Goal: Task Accomplishment & Management: Use online tool/utility

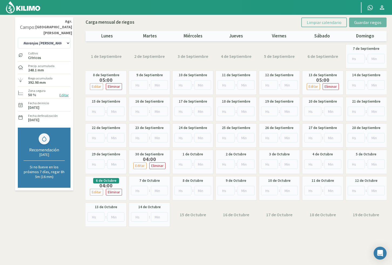
select select "40: Object"
click at [68, 38] on select "10 11 12 13 1A 1B 26 27 E 3A 4 5 6 7 Cerezo 7 Ciruela 8 9 Equipo 1 2005 Sector …" at bounding box center [44, 43] width 53 height 11
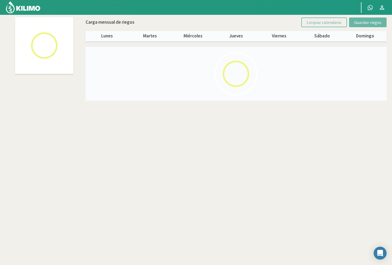
select select "59: Object"
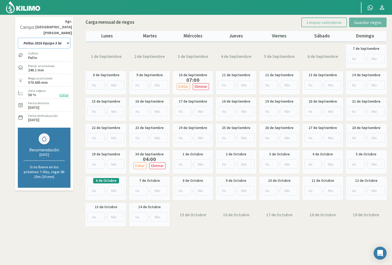
click at [60, 38] on select "10 11 12 13 1A 1B 26 27 E 3A 4 5 6 7 Cerezo 7 Ciruela 8 9 Equipo 1 2005 Sector …" at bounding box center [44, 43] width 53 height 11
click at [61, 38] on select "10 11 12 13 1A 1B 26 27 E 3A 4 5 6 7 Cerezo 7 Ciruela 8 9 Equipo 1 2005 Sector …" at bounding box center [44, 43] width 53 height 11
click at [95, 191] on input "number" at bounding box center [95, 190] width 17 height 9
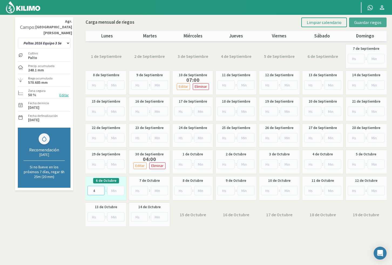
type input "4"
click at [363, 25] on button "Guardar riegos" at bounding box center [367, 23] width 37 height 10
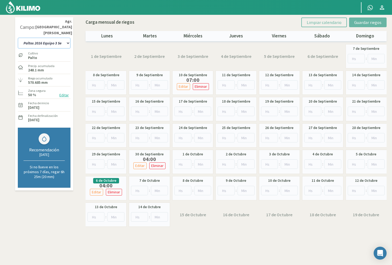
click at [54, 38] on select "10 11 12 13 1A 1B 26 27 E 3A 4 5 6 7 Cerezo 7 Ciruela 8 9 Equipo 1 2005 Sector …" at bounding box center [44, 43] width 53 height 11
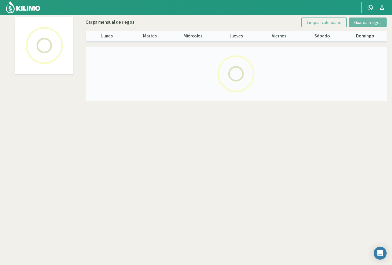
select select "32: Object"
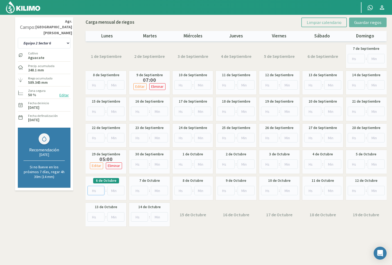
click at [94, 189] on input "number" at bounding box center [95, 190] width 17 height 9
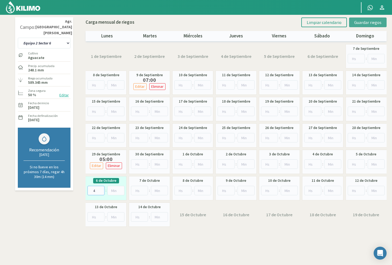
type input "4"
click at [362, 24] on span "Guardar riegos" at bounding box center [367, 22] width 27 height 5
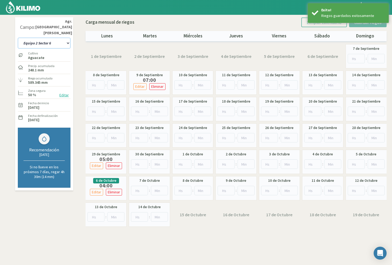
click at [51, 38] on select "10 11 12 13 1A 1B 26 27 E 3A 4 5 6 7 Cerezo 7 Ciruela 8 9 Equipo 1 2005 Sector …" at bounding box center [44, 43] width 53 height 11
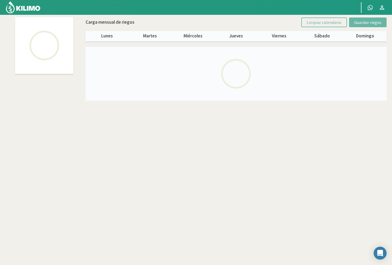
select select "27: Object"
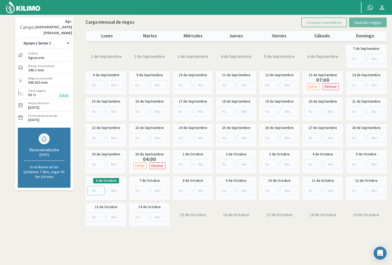
click at [92, 193] on input "number" at bounding box center [95, 190] width 17 height 9
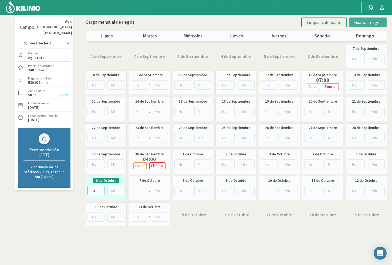
type input "4"
click at [365, 22] on span "Guardar riegos" at bounding box center [367, 22] width 27 height 5
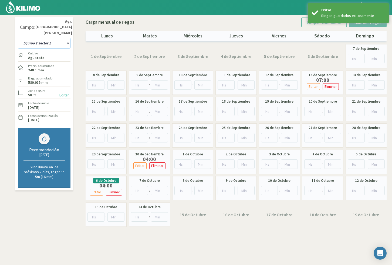
click at [35, 38] on select "10 11 12 13 1A 1B 26 27 E 3A 4 5 6 7 Cerezo 7 Ciruela 8 9 Equipo 1 2005 Sector …" at bounding box center [44, 43] width 53 height 11
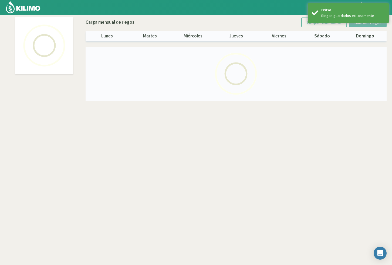
select select "32: Object"
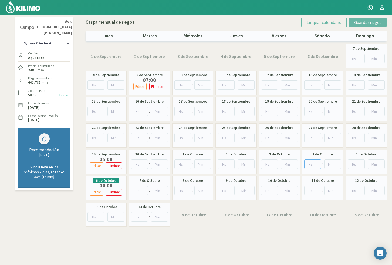
click at [312, 164] on input "number" at bounding box center [312, 164] width 17 height 9
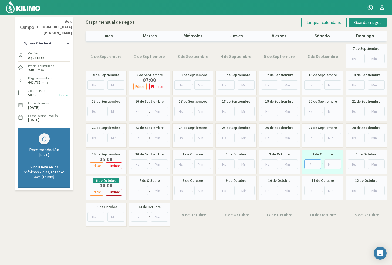
type input "4"
click at [111, 194] on p "Eliminar" at bounding box center [114, 192] width 12 height 6
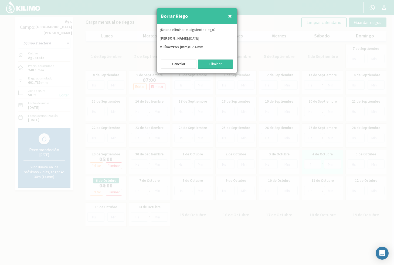
click at [211, 64] on button "Eliminar" at bounding box center [216, 64] width 36 height 9
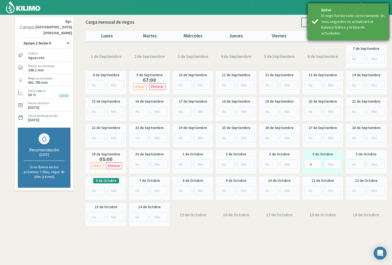
click at [352, 11] on div "Exito!" at bounding box center [352, 10] width 63 height 6
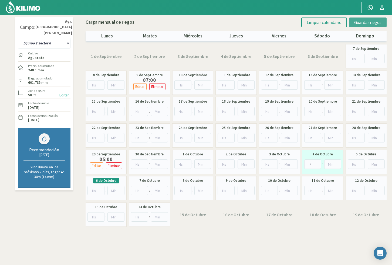
click at [371, 20] on span "Guardar riegos" at bounding box center [367, 22] width 27 height 5
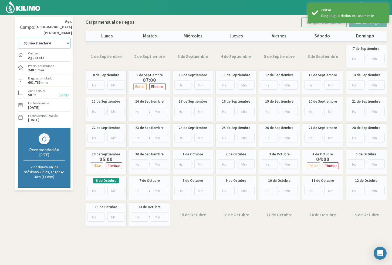
click at [43, 38] on select "10 11 12 13 1A 1B 26 27 E 3A 4 5 6 7 Cerezo 7 Ciruela 8 9 Equipo 1 2005 Sector …" at bounding box center [44, 43] width 53 height 11
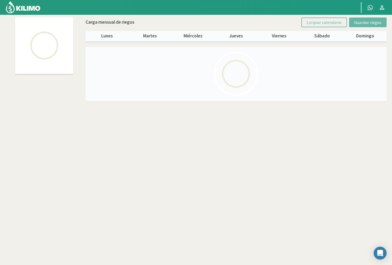
select select "26: Object"
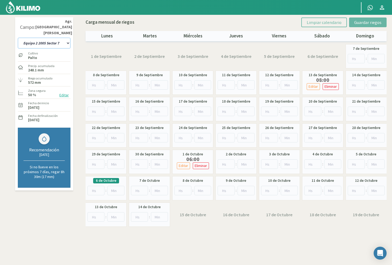
click at [42, 38] on select "10 11 12 13 1A 1B 26 27 E 3A 4 5 6 7 Cerezo 7 Ciruela 8 9 Equipo 1 2005 Sector …" at bounding box center [44, 43] width 53 height 11
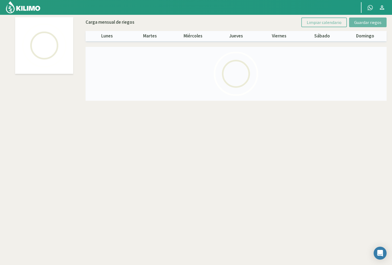
select select "27: Object"
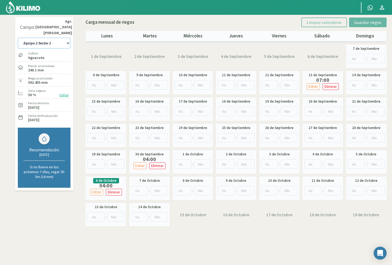
click at [60, 38] on select "10 11 12 13 1A 1B 26 27 E 3A 4 5 6 7 Cerezo 7 Ciruela 8 9 Equipo 1 2005 Sector …" at bounding box center [44, 43] width 53 height 11
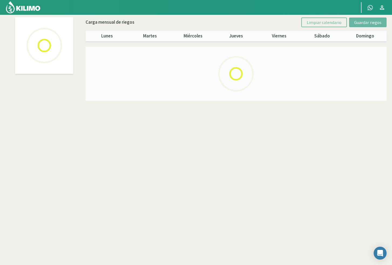
select select "58: Object"
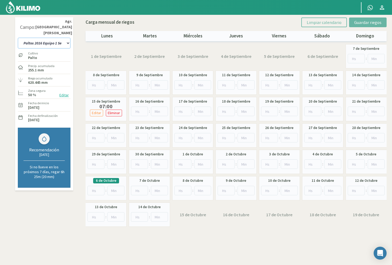
click at [67, 38] on select "10 11 12 13 1A 1B 26 27 E 3A 4 5 6 7 Cerezo 7 Ciruela 8 9 Equipo 1 2005 Sector …" at bounding box center [44, 43] width 53 height 11
click at [61, 38] on select "10 11 12 13 1A 1B 26 27 E 3A 4 5 6 7 Cerezo 7 Ciruela 8 9 Equipo 1 2005 Sector …" at bounding box center [44, 43] width 53 height 11
click at [94, 191] on input "number" at bounding box center [95, 190] width 17 height 9
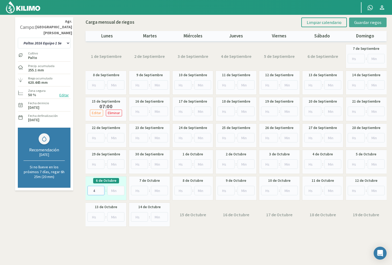
type input "4"
click at [356, 20] on span "Guardar riegos" at bounding box center [367, 22] width 27 height 5
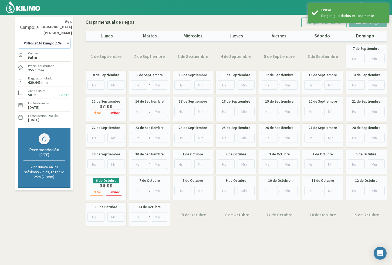
click at [52, 38] on select "10 11 12 13 1A 1B 26 27 E 3A 4 5 6 7 Cerezo 7 Ciruela 8 9 Equipo 1 2005 Sector …" at bounding box center [44, 43] width 53 height 11
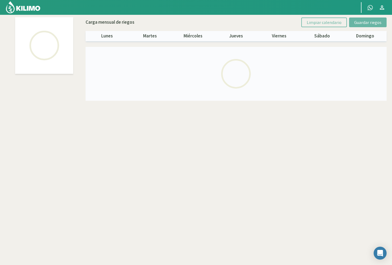
select select "55: Object"
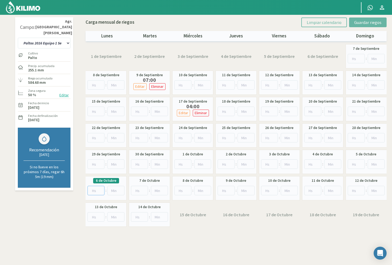
click at [95, 191] on input "number" at bounding box center [95, 190] width 17 height 9
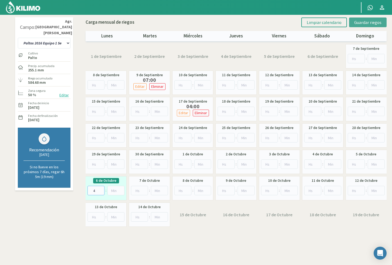
type input "4"
drag, startPoint x: 360, startPoint y: 24, endPoint x: 287, endPoint y: 26, distance: 72.3
click at [358, 24] on span "Guardar riegos" at bounding box center [367, 22] width 27 height 5
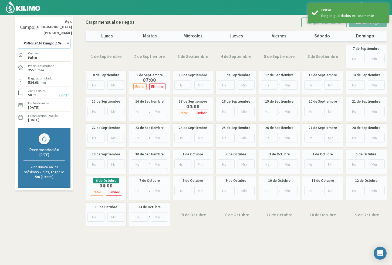
click at [53, 39] on select "10 11 12 13 1A 1B 26 27 E 3A 4 5 6 7 Cerezo 7 Ciruela 8 9 Equipo 1 2005 Sector …" at bounding box center [44, 43] width 53 height 11
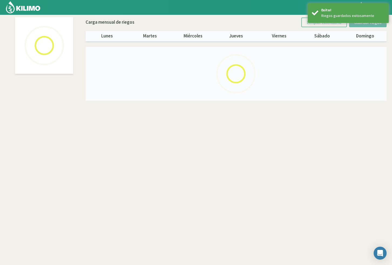
select select "53: Object"
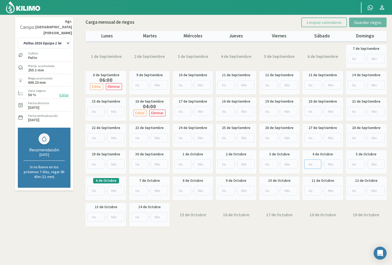
click at [309, 162] on input "number" at bounding box center [312, 164] width 17 height 9
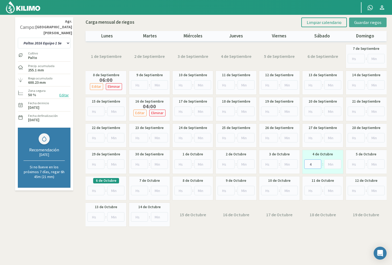
type input "4"
click at [355, 24] on span "Guardar riegos" at bounding box center [367, 22] width 27 height 5
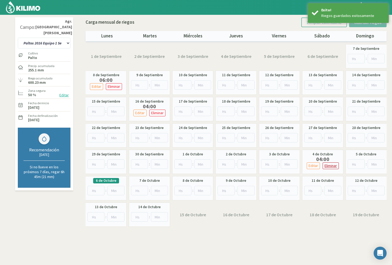
click at [326, 164] on p "Eliminar" at bounding box center [330, 166] width 12 height 6
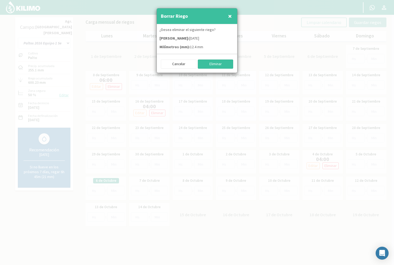
click at [212, 61] on button "Eliminar" at bounding box center [216, 64] width 36 height 9
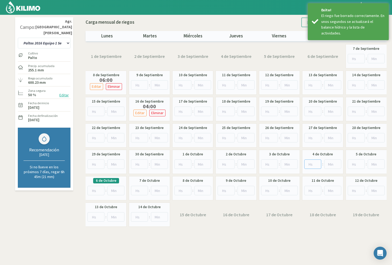
click at [309, 164] on input "number" at bounding box center [312, 164] width 17 height 9
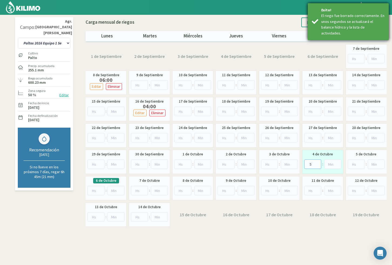
type input "5"
click at [358, 19] on div "El riego fue borrado correctamente. En unos segundos se actualizará el balance …" at bounding box center [352, 24] width 63 height 23
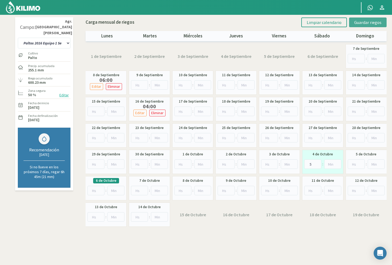
click at [366, 20] on span "Guardar riegos" at bounding box center [367, 22] width 27 height 5
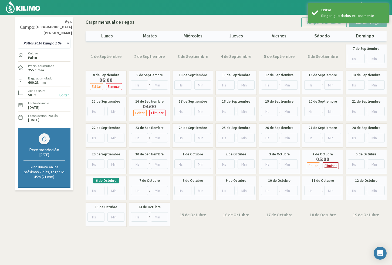
click at [334, 167] on p "Eliminar" at bounding box center [330, 166] width 12 height 6
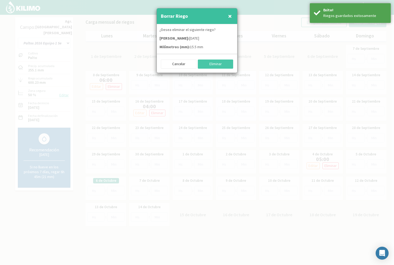
click at [230, 15] on span "×" at bounding box center [230, 16] width 4 height 9
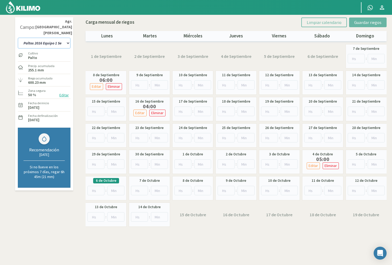
click at [43, 43] on select "10 11 12 13 1A 1B 26 27 E 3A 4 5 6 7 Cerezo 7 Ciruela 8 9 Equipo 1 2005 Sector …" at bounding box center [44, 43] width 53 height 11
click at [45, 39] on select "10 11 12 13 1A 1B 26 27 E 3A 4 5 6 7 Cerezo 7 Ciruela 8 9 Equipo 1 2005 Sector …" at bounding box center [44, 43] width 53 height 11
click at [45, 38] on select "10 11 12 13 1A 1B 26 27 E 3A 4 5 6 7 Cerezo 7 Ciruela 8 9 Equipo 1 2005 Sector …" at bounding box center [44, 43] width 53 height 11
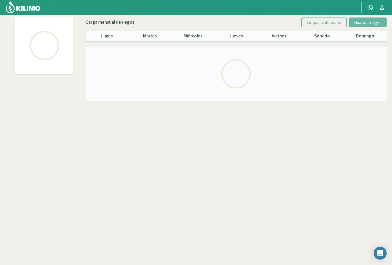
select select "37: Object"
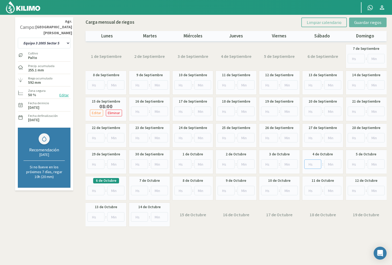
click at [309, 164] on input "number" at bounding box center [312, 164] width 17 height 9
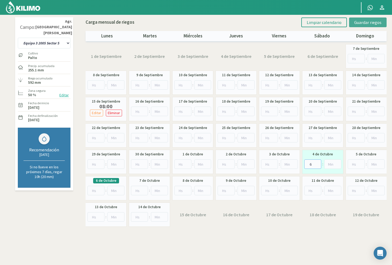
type input "6"
click at [362, 24] on span "Guardar riegos" at bounding box center [367, 22] width 27 height 5
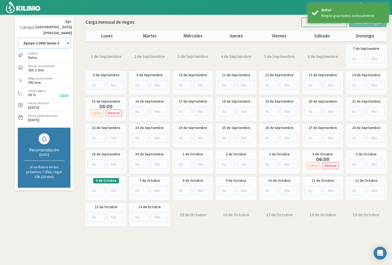
click at [54, 38] on select "10 11 12 13 1A 1B 26 27 E 3A 4 5 6 7 Cerezo 7 Ciruela 8 9 Equipo 1 2005 Sector …" at bounding box center [44, 43] width 53 height 11
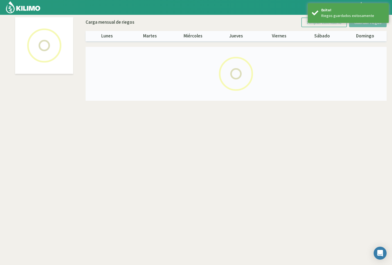
select select "35: Object"
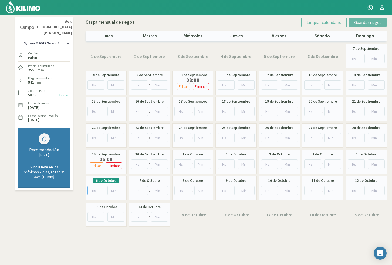
click at [94, 191] on input "number" at bounding box center [95, 190] width 17 height 9
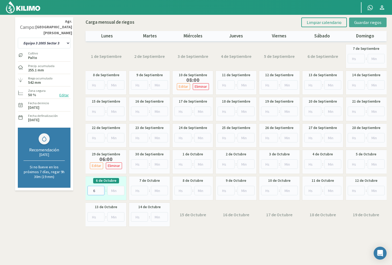
type input "6"
click at [354, 20] on span "Guardar riegos" at bounding box center [367, 22] width 27 height 5
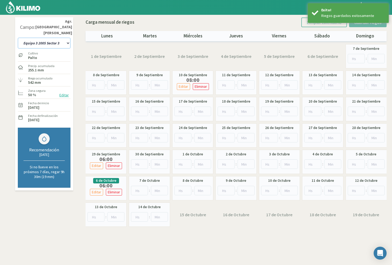
click at [56, 38] on select "10 11 12 13 1A 1B 26 27 E 3A 4 5 6 7 Cerezo 7 Ciruela 8 9 Equipo 1 2005 Sector …" at bounding box center [44, 43] width 53 height 11
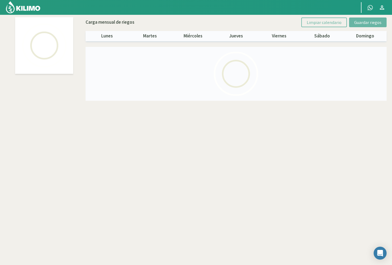
select select "25: Object"
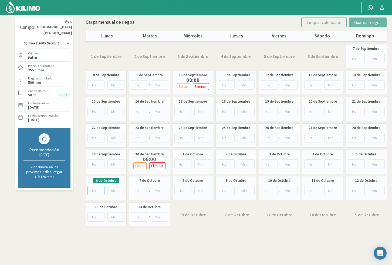
click at [95, 191] on input "number" at bounding box center [95, 190] width 17 height 9
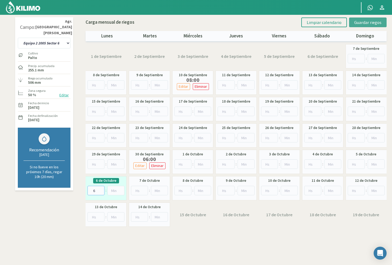
type input "6"
click at [374, 20] on span "Guardar riegos" at bounding box center [367, 22] width 27 height 5
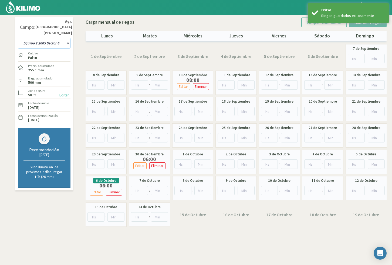
click at [39, 38] on select "10 11 12 13 1A 1B 26 27 E 3A 4 5 6 7 Cerezo 7 Ciruela 8 9 Equipo 1 2005 Sector …" at bounding box center [44, 43] width 53 height 11
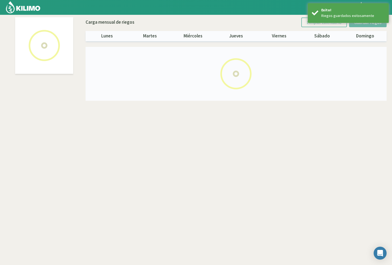
select select "23: Object"
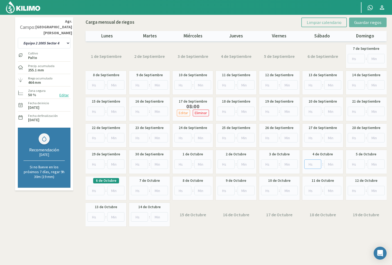
click at [309, 165] on input "number" at bounding box center [312, 164] width 17 height 9
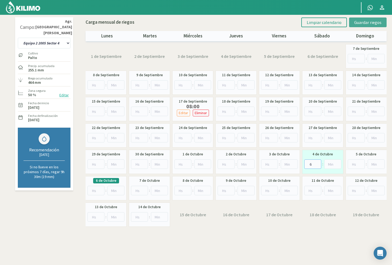
type input "6"
click at [364, 23] on span "Guardar riegos" at bounding box center [367, 22] width 27 height 5
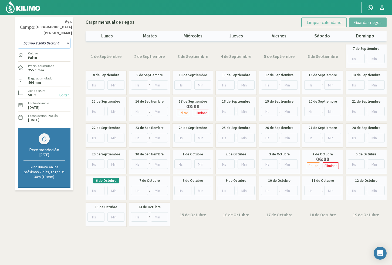
click at [36, 38] on select "10 11 12 13 1A 1B 26 27 E 3A 4 5 6 7 Cerezo 7 Ciruela 8 9 Equipo 1 2005 Sector …" at bounding box center [44, 43] width 53 height 11
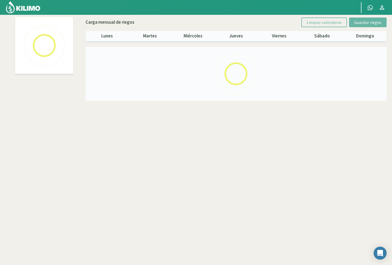
select select "18: Object"
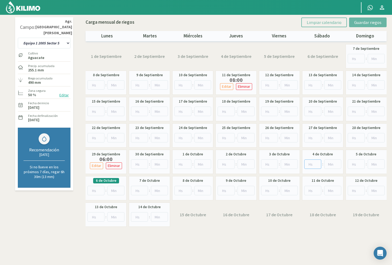
click at [307, 165] on input "number" at bounding box center [312, 164] width 17 height 9
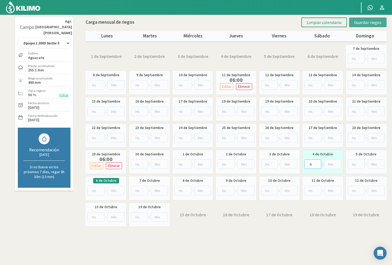
type input "6"
click at [358, 23] on span "Guardar riegos" at bounding box center [367, 22] width 27 height 5
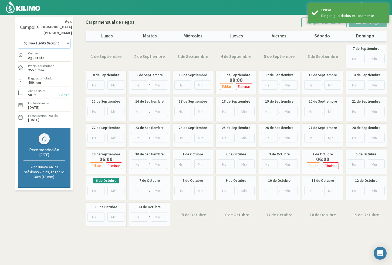
click at [54, 38] on select "10 11 12 13 1A 1B 26 27 E 3A 4 5 6 7 Cerezo 7 Ciruela 8 9 Equipo 1 2005 Sector …" at bounding box center [44, 43] width 53 height 11
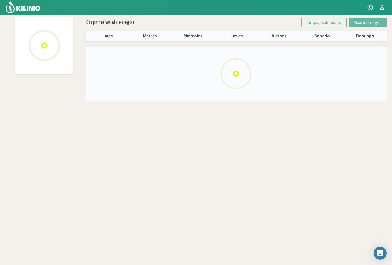
select select "48: Object"
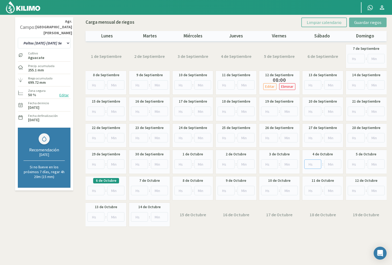
click at [307, 164] on input "number" at bounding box center [312, 164] width 17 height 9
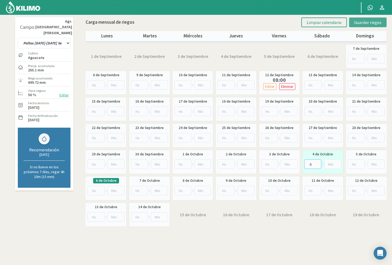
type input "6"
click at [364, 21] on span "Guardar riegos" at bounding box center [367, 22] width 27 height 5
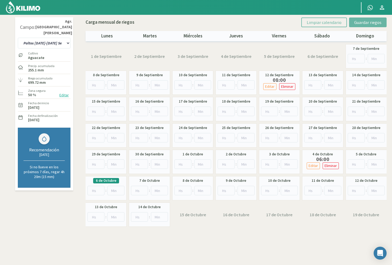
click at [75, 97] on div "Campo: Agr. Santa Magdalena 10 11 12 13 1A 1B 26 27 E 3A 4 5 6 7 Cerezo 7 Cirue…" at bounding box center [196, 123] width 364 height 213
click at [13, 8] on img at bounding box center [22, 7] width 35 height 13
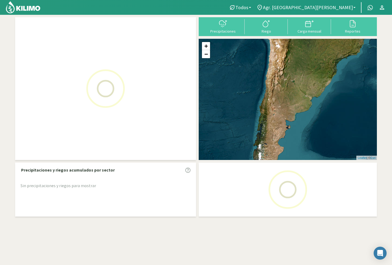
click at [207, 34] on div "Precipitaciones" at bounding box center [222, 26] width 43 height 15
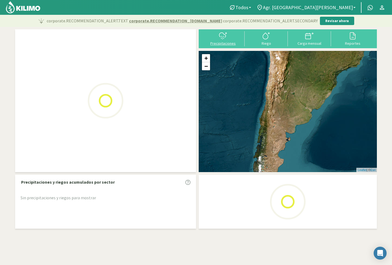
click at [216, 38] on div at bounding box center [223, 36] width 40 height 9
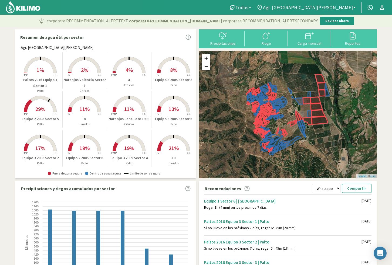
click at [224, 37] on icon at bounding box center [224, 36] width 0 height 1
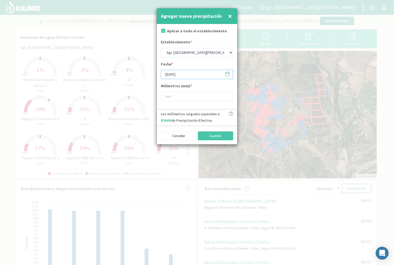
click at [175, 74] on input "[DATE]" at bounding box center [197, 74] width 72 height 9
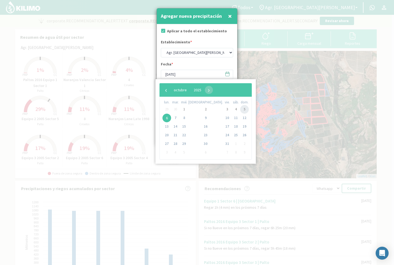
click at [240, 109] on span "5" at bounding box center [244, 109] width 9 height 9
type input "[DATE]"
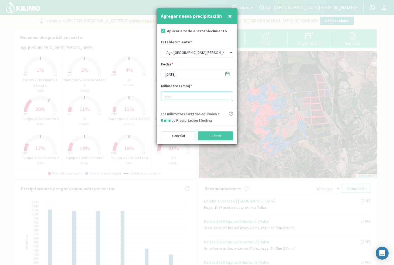
click at [179, 97] on input "number" at bounding box center [197, 96] width 72 height 9
type input "7"
click at [213, 136] on button "Guardar" at bounding box center [216, 136] width 36 height 9
type input "[DATE]"
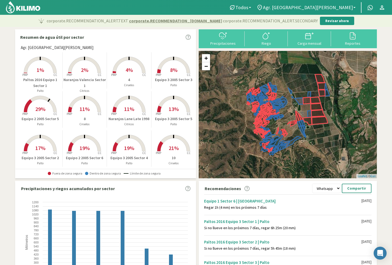
click at [83, 77] on rect at bounding box center [84, 73] width 43 height 43
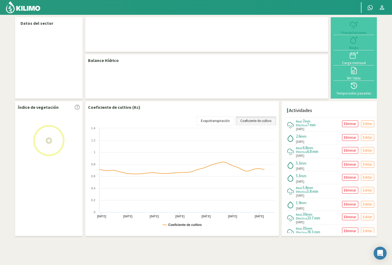
select select "44: Object"
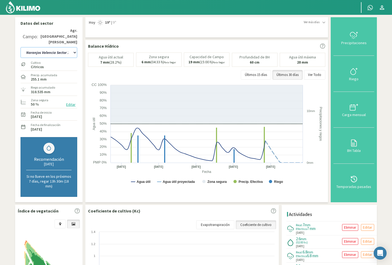
click at [52, 47] on select "10 11 12 13 1A 1B 26 27 E 3A 4 5 6 7 Cerezo 7 Ciruela 8 9 Equipo 1 2005 Sector …" at bounding box center [48, 52] width 57 height 11
